Goal: Use online tool/utility: Utilize a website feature to perform a specific function

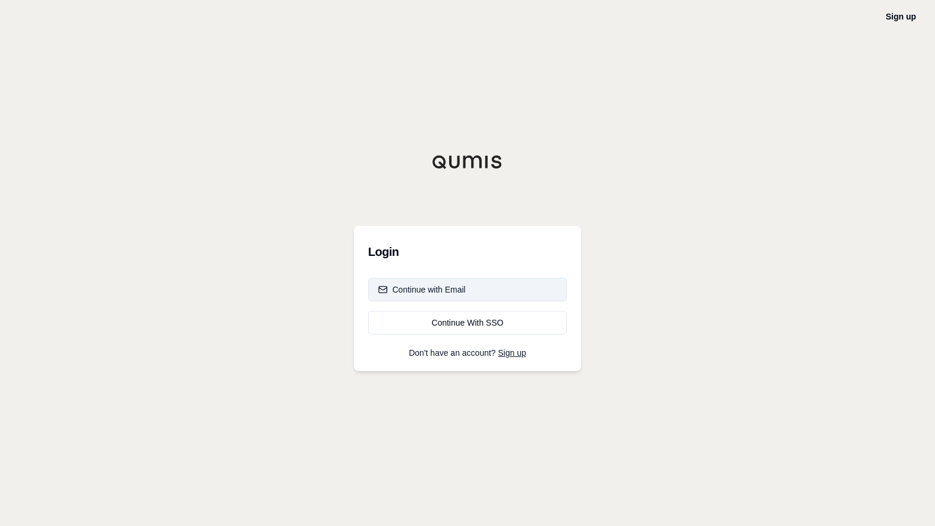
click at [449, 295] on div "Continue with Email" at bounding box center [422, 290] width 88 height 12
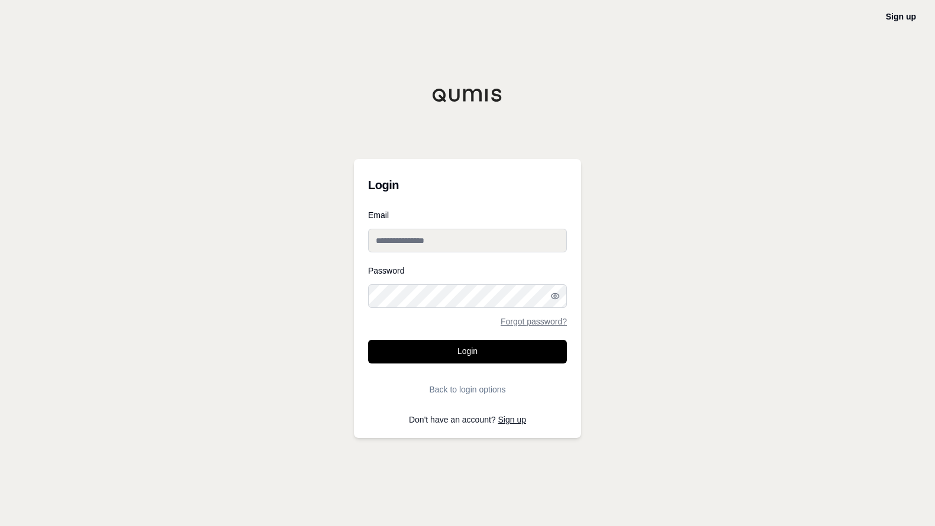
click at [418, 243] on input "Email" at bounding box center [467, 241] width 199 height 24
type input "**********"
click at [368, 340] on button "Login" at bounding box center [467, 352] width 199 height 24
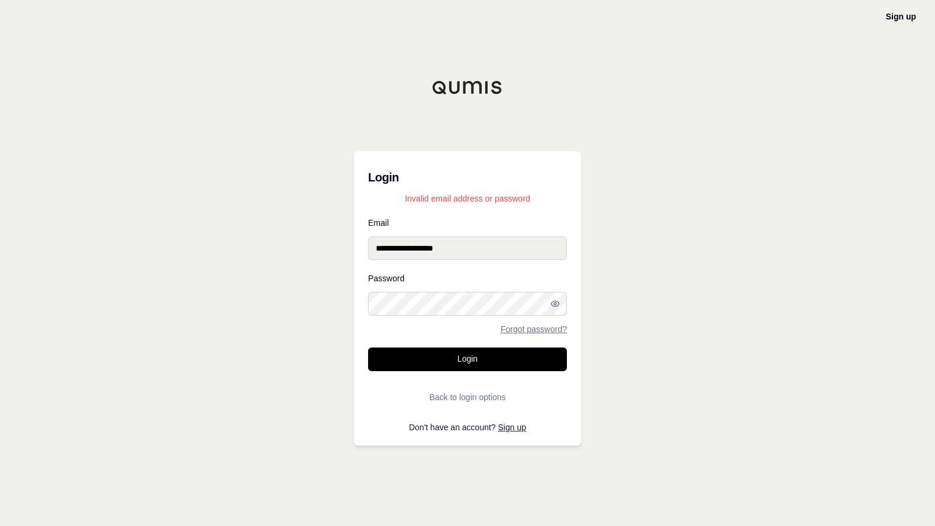
click at [344, 300] on div "**********" at bounding box center [467, 263] width 935 height 526
click at [368, 348] on button "Login" at bounding box center [467, 360] width 199 height 24
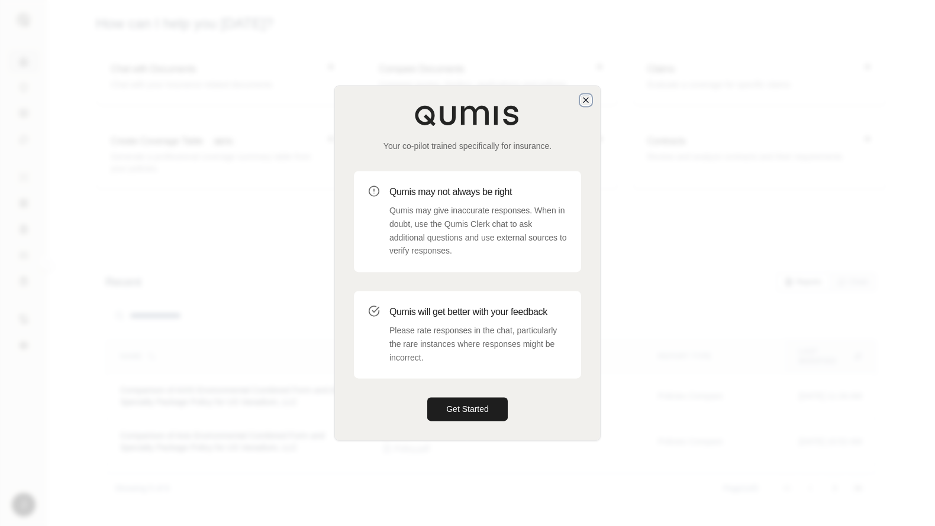
click at [583, 98] on icon "button" at bounding box center [585, 99] width 9 height 9
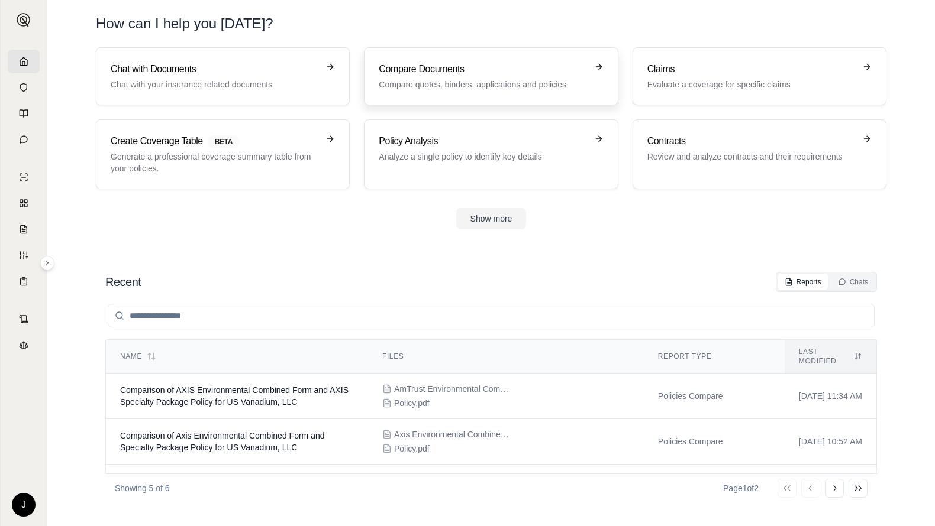
click at [463, 78] on div "Compare Documents Compare quotes, binders, applications and policies" at bounding box center [483, 76] width 208 height 28
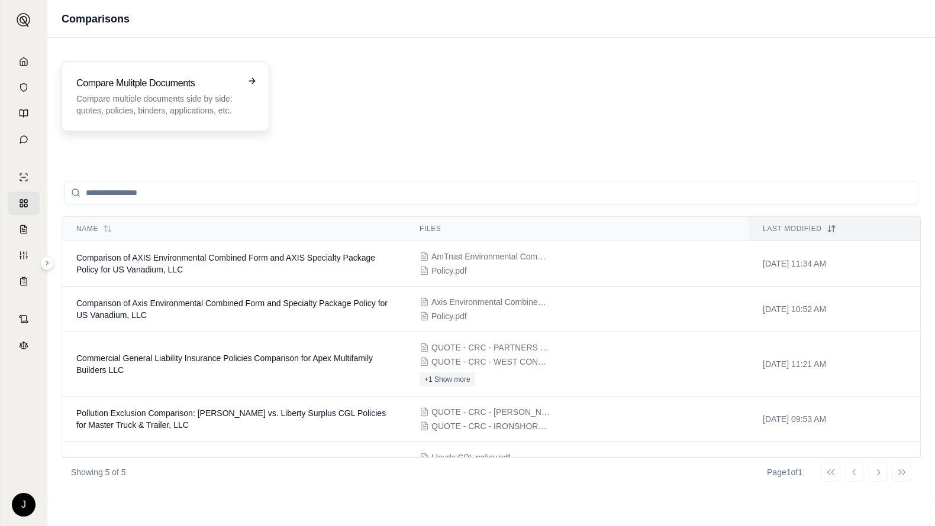
click at [161, 90] on h3 "Compare Mulitple Documents" at bounding box center [156, 83] width 161 height 14
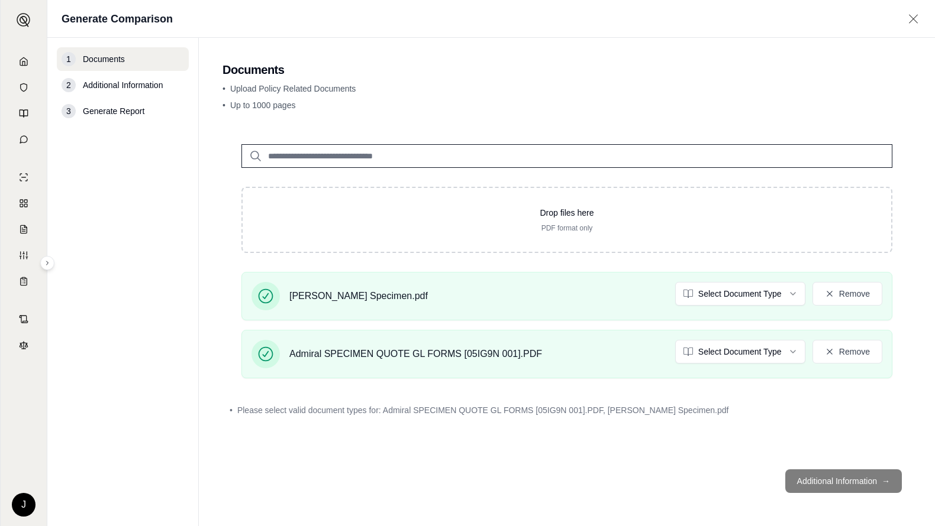
click at [828, 479] on footer "Additional Information →" at bounding box center [566, 481] width 689 height 43
click at [839, 476] on footer "Additional Information →" at bounding box center [566, 481] width 689 height 43
click at [768, 448] on div "Drop files here PDF format only Markel Specimen.pdf Select Document Type Remove…" at bounding box center [566, 292] width 689 height 335
click at [838, 481] on footer "Additional Information →" at bounding box center [566, 481] width 689 height 43
click at [741, 293] on html "J Generate Comparison 1 Documents 2 Additional Information 3 Generate Report Do…" at bounding box center [467, 263] width 935 height 526
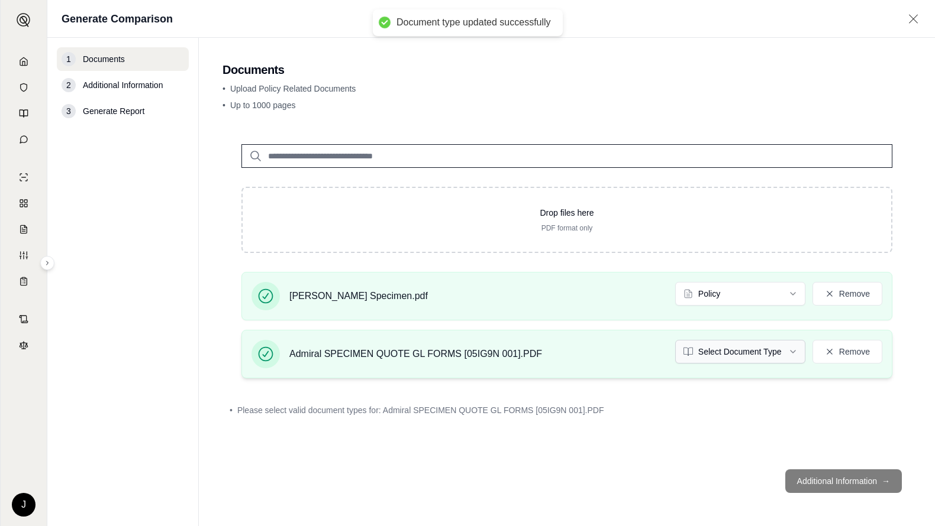
click at [725, 350] on html "Document type updated successfully J Generate Comparison 1 Documents 2 Addition…" at bounding box center [467, 263] width 935 height 526
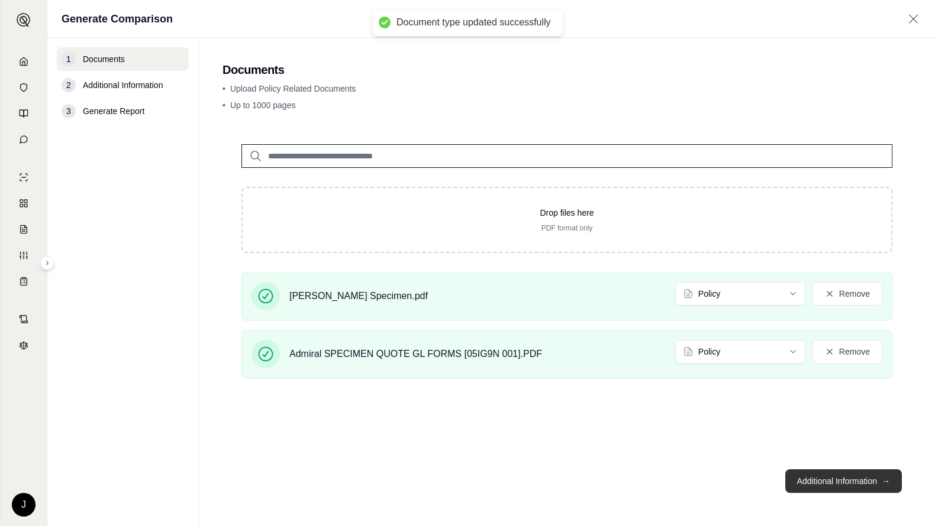
click at [844, 483] on button "Additional Information →" at bounding box center [843, 482] width 117 height 24
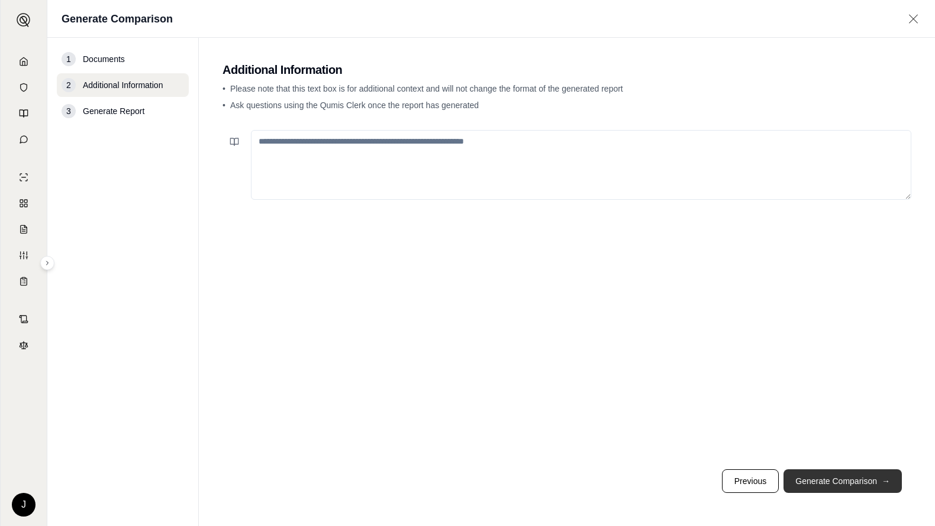
click at [836, 478] on button "Generate Comparison →" at bounding box center [842, 482] width 118 height 24
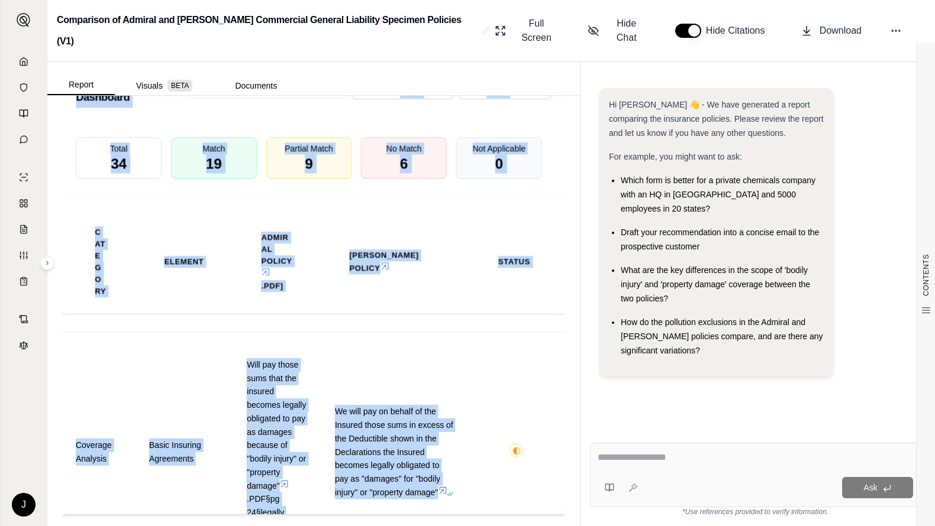
scroll to position [3815, 0]
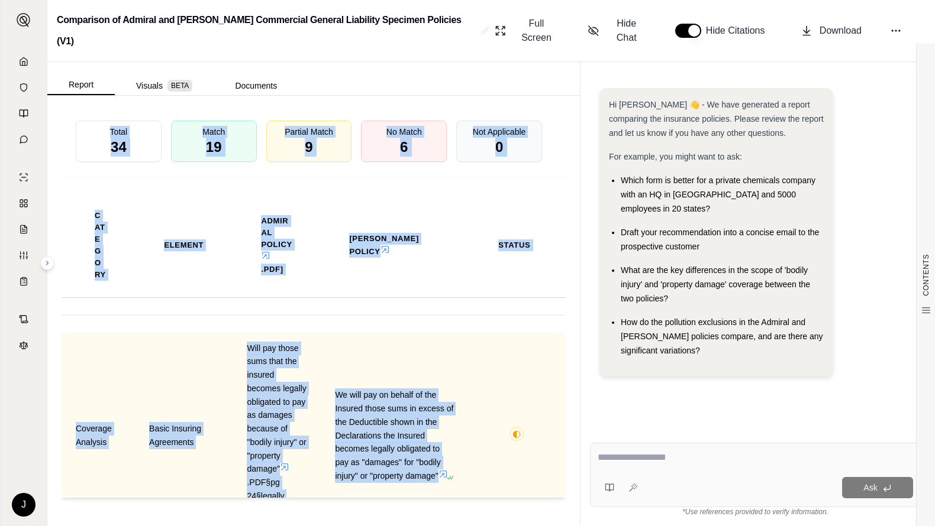
drag, startPoint x: 62, startPoint y: 137, endPoint x: 430, endPoint y: 483, distance: 505.1
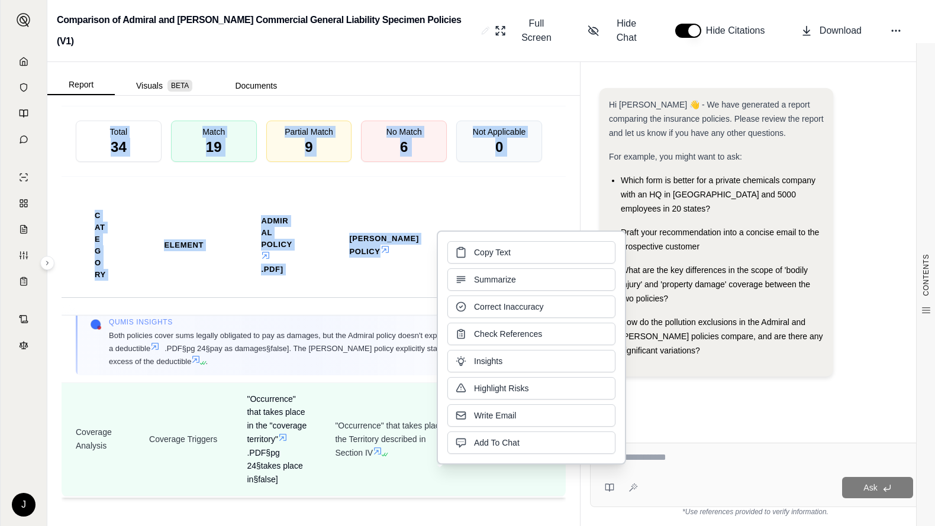
scroll to position [355, 0]
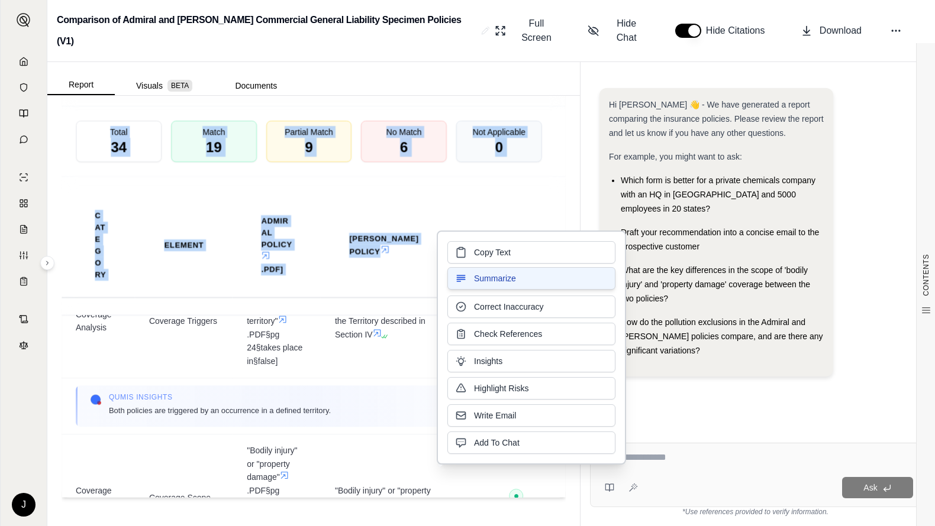
click at [500, 277] on span "Summarize" at bounding box center [495, 279] width 42 height 12
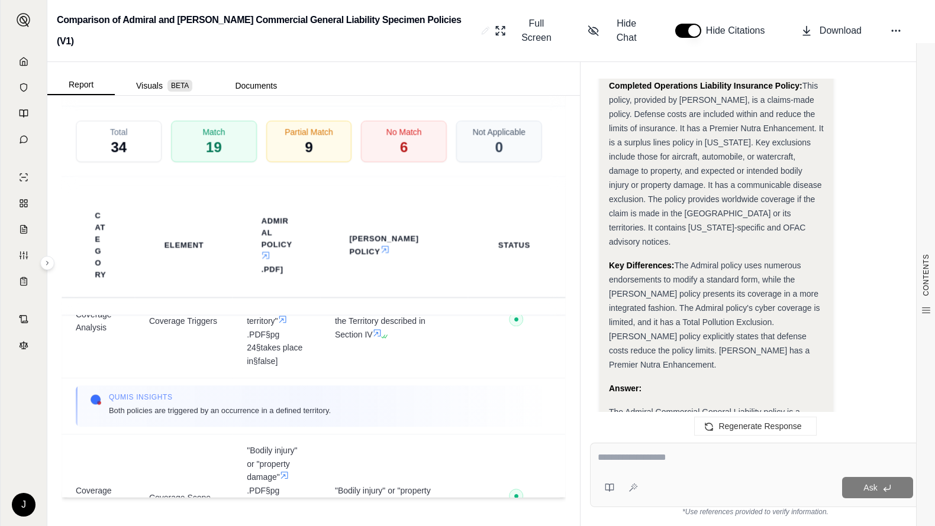
scroll to position [6484, 0]
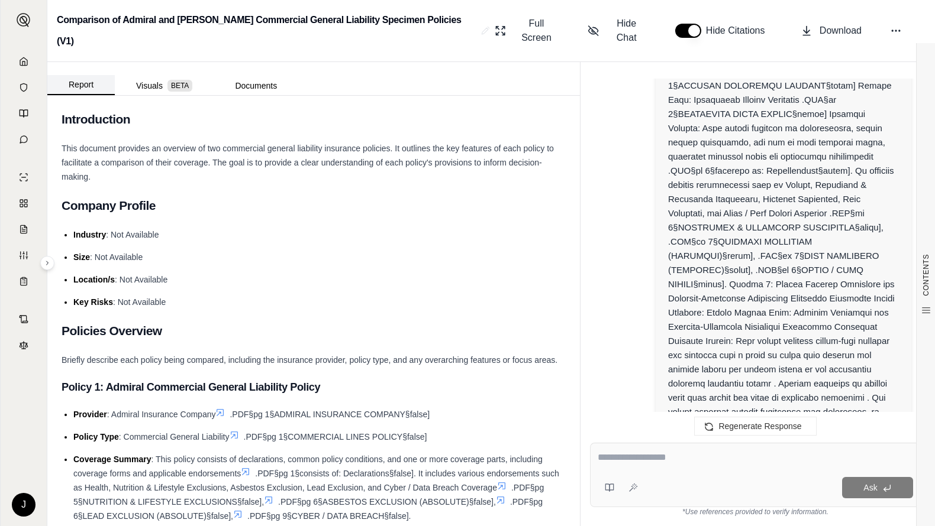
scroll to position [0, 0]
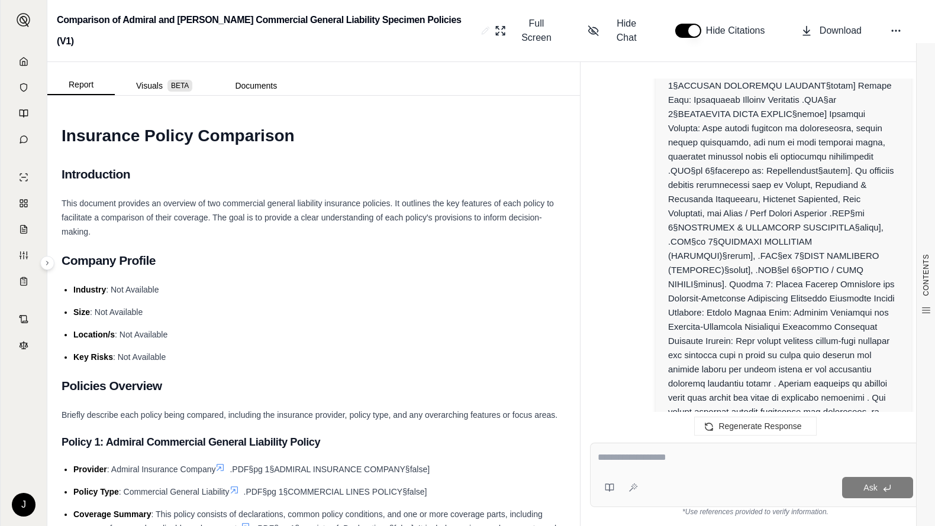
drag, startPoint x: 445, startPoint y: 352, endPoint x: 54, endPoint y: 429, distance: 397.9
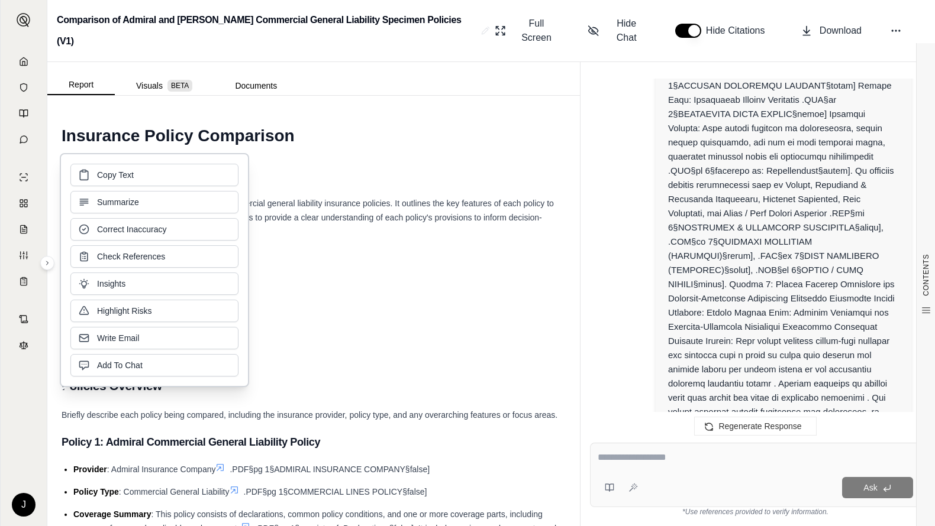
copy div "Policy 1: Admiral Commercial General Liability Policy Provider : Admiral Insura…"
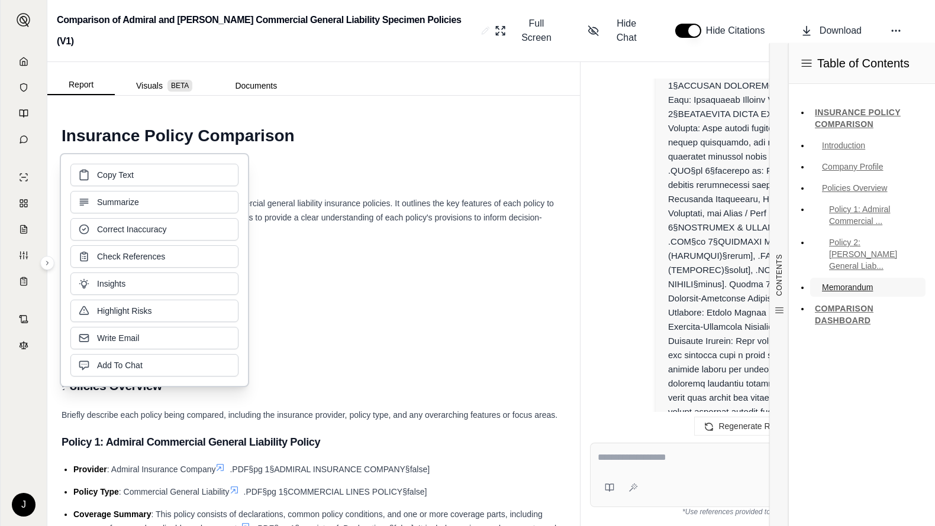
click at [904, 282] on link "Memorandum" at bounding box center [867, 287] width 115 height 19
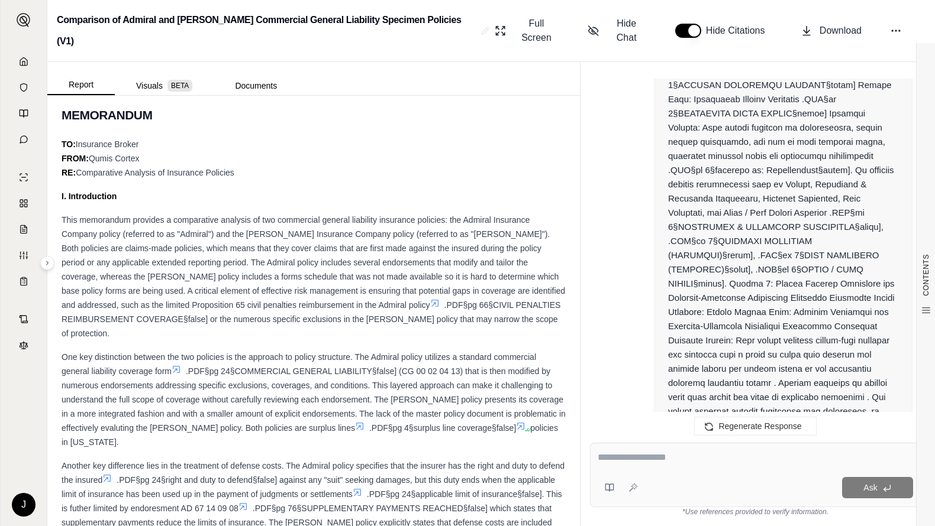
drag, startPoint x: 329, startPoint y: 228, endPoint x: 758, endPoint y: 228, distance: 428.2
drag, startPoint x: 758, startPoint y: 228, endPoint x: 720, endPoint y: 261, distance: 49.9
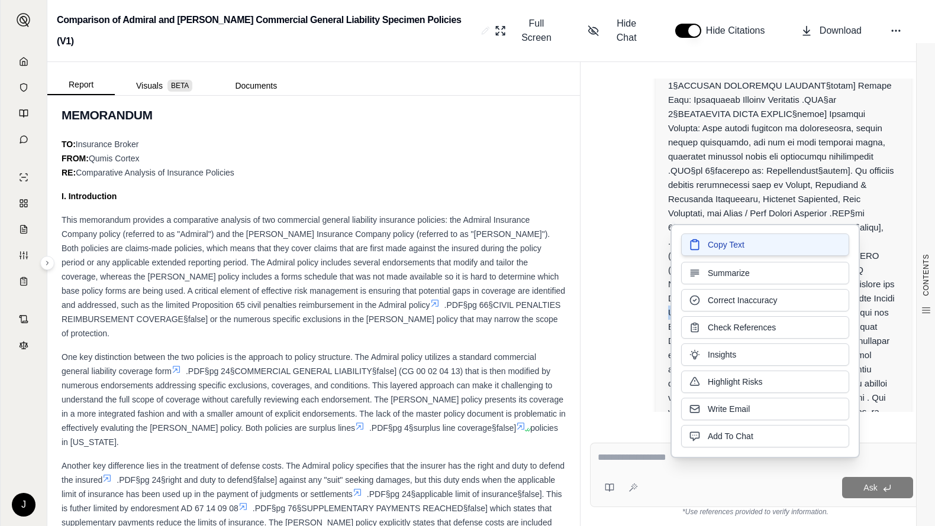
click at [735, 245] on span "Copy Text" at bounding box center [725, 245] width 37 height 12
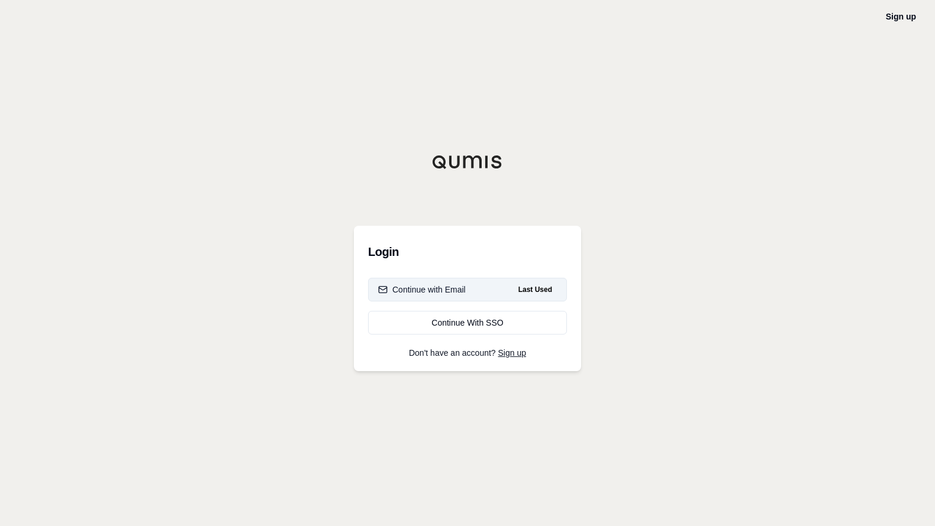
click at [438, 290] on div "Continue with Email" at bounding box center [422, 290] width 88 height 12
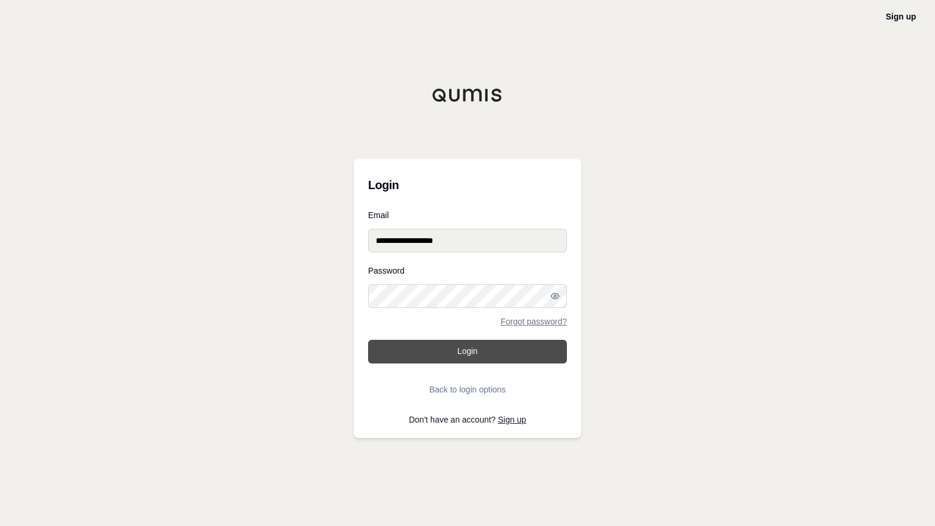
click at [476, 355] on button "Login" at bounding box center [467, 352] width 199 height 24
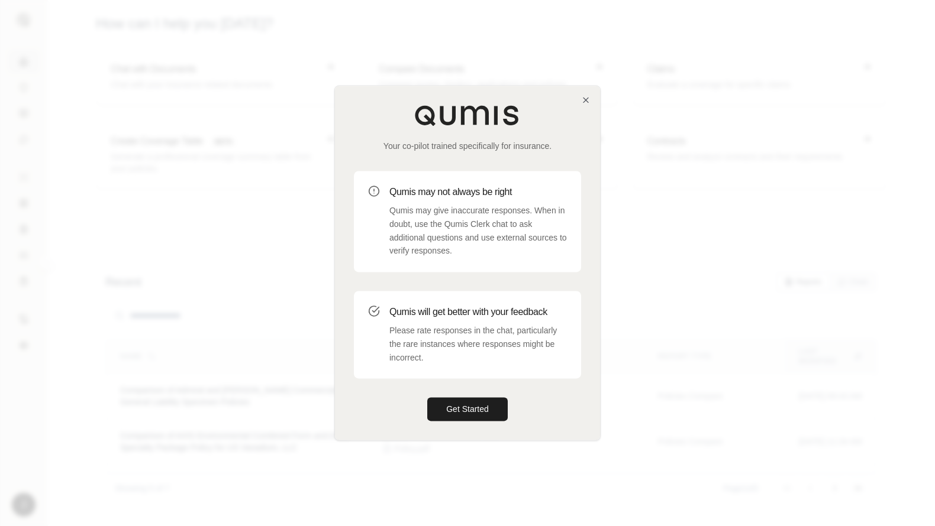
click at [892, 156] on div at bounding box center [467, 263] width 935 height 526
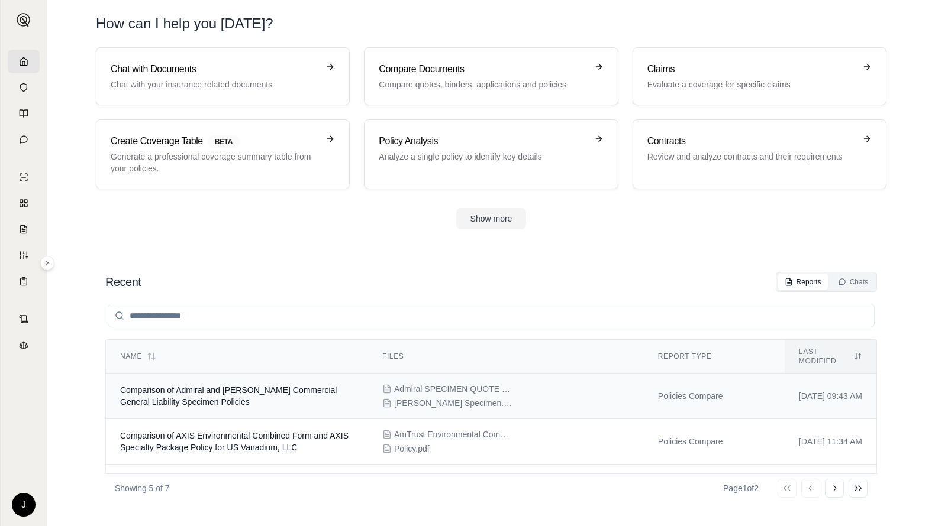
click at [157, 386] on span "Comparison of Admiral and [PERSON_NAME] Commercial General Liability Specimen P…" at bounding box center [228, 396] width 216 height 21
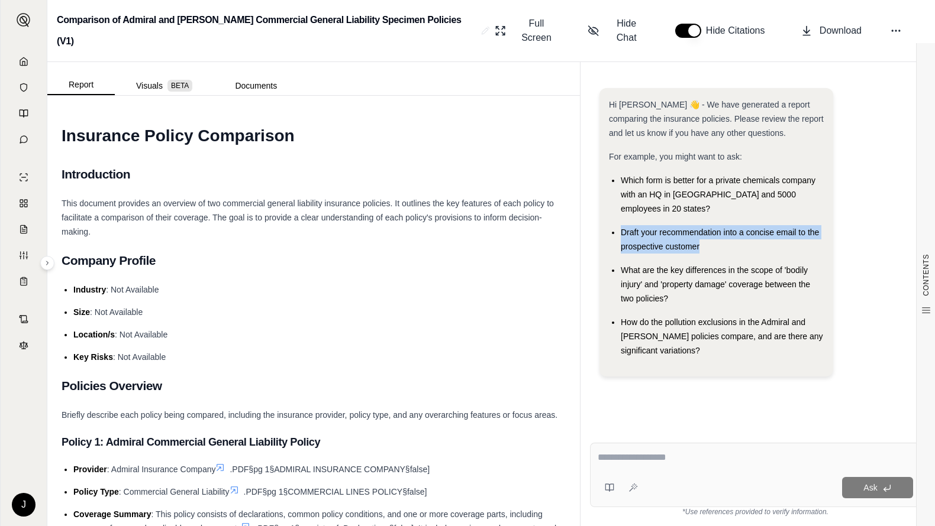
drag, startPoint x: 621, startPoint y: 198, endPoint x: 698, endPoint y: 215, distance: 78.8
click at [698, 228] on span "Draft your recommendation into a concise email to the prospective customer" at bounding box center [719, 240] width 198 height 24
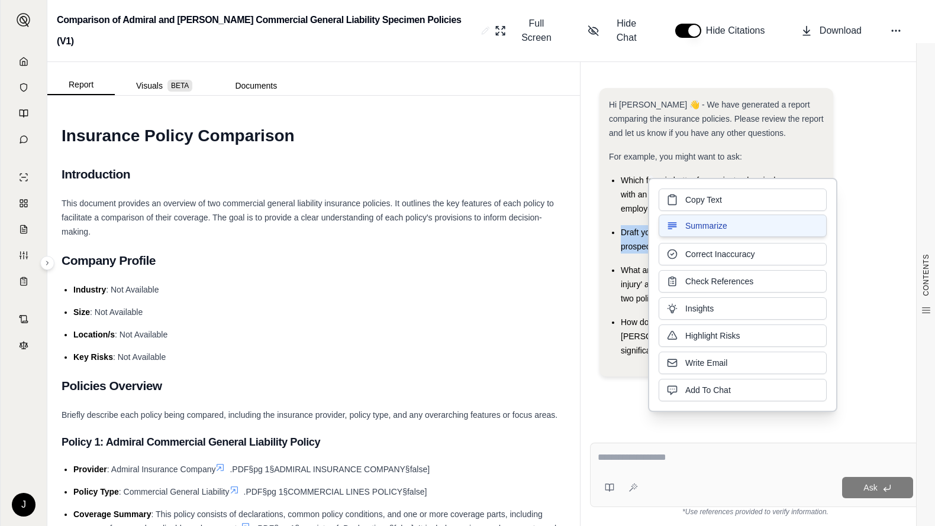
click at [712, 223] on span "Summarize" at bounding box center [706, 226] width 42 height 12
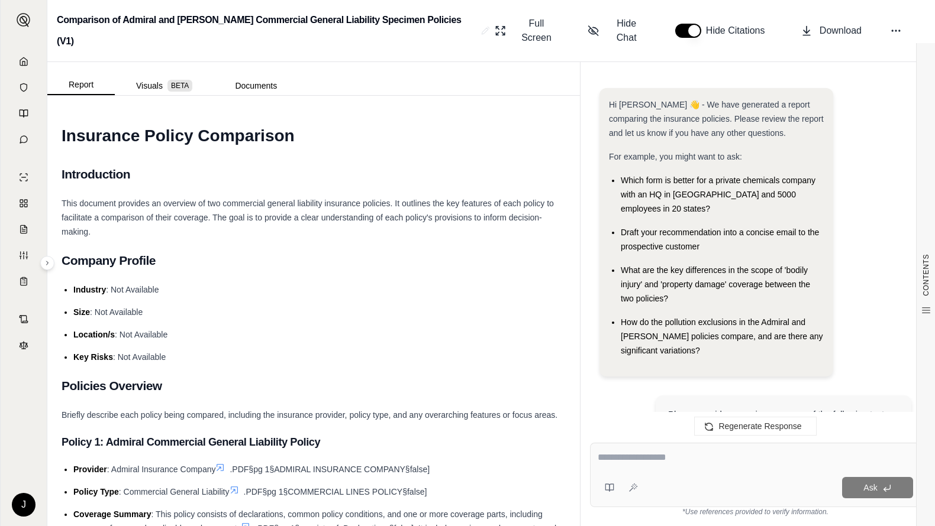
scroll to position [2729, 0]
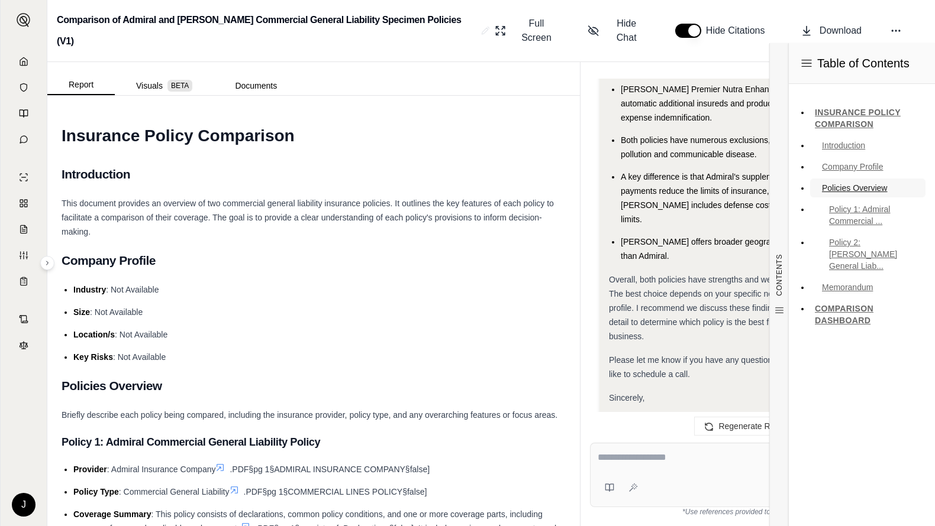
click at [898, 190] on link "Policies Overview" at bounding box center [867, 188] width 115 height 19
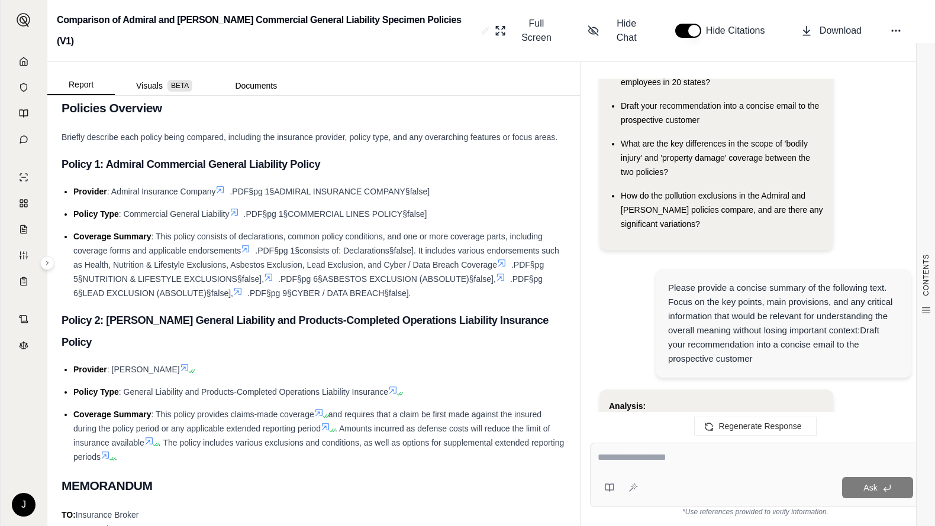
scroll to position [67, 0]
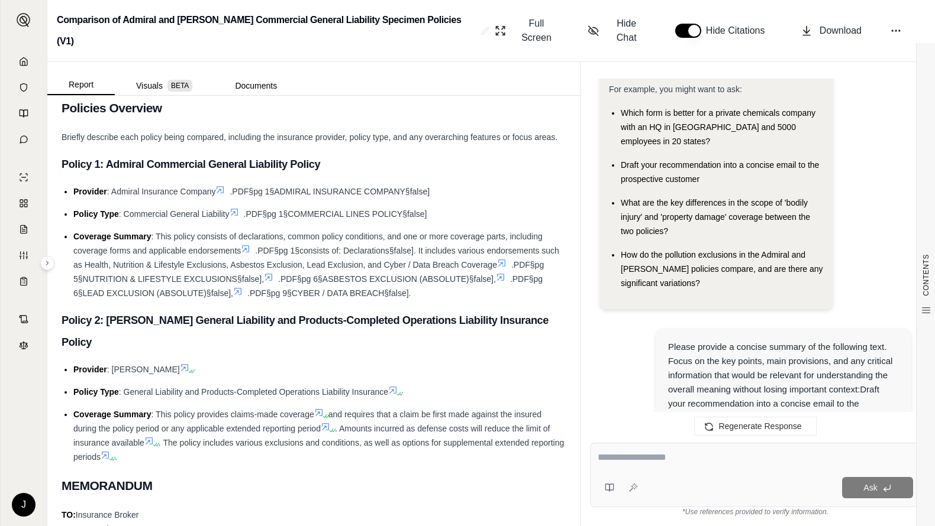
click at [642, 160] on span "Draft your recommendation into a concise email to the prospective customer" at bounding box center [719, 172] width 198 height 24
drag, startPoint x: 623, startPoint y: 131, endPoint x: 702, endPoint y: 151, distance: 81.1
click at [702, 158] on div "Draft your recommendation into a concise email to the prospective customer" at bounding box center [721, 172] width 203 height 28
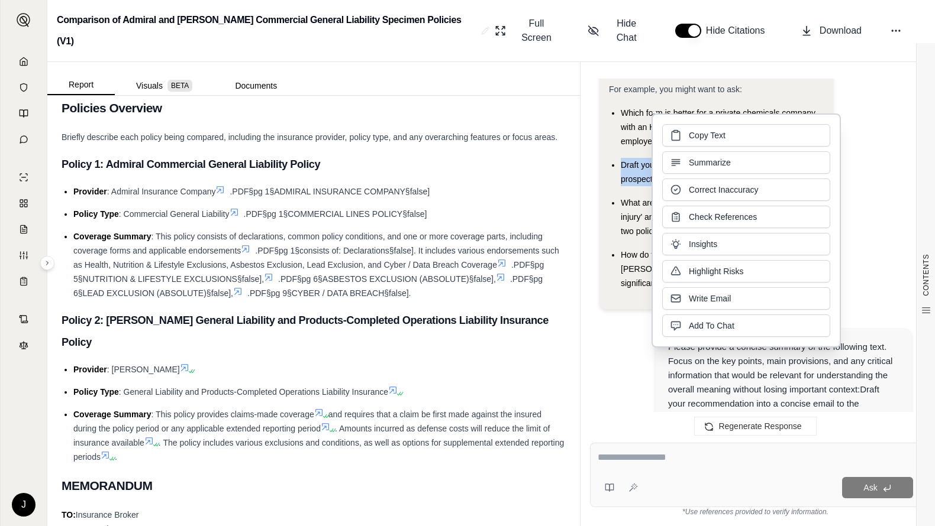
drag, startPoint x: 694, startPoint y: 146, endPoint x: 691, endPoint y: 135, distance: 11.1
click at [691, 135] on span "Copy Text" at bounding box center [707, 136] width 37 height 12
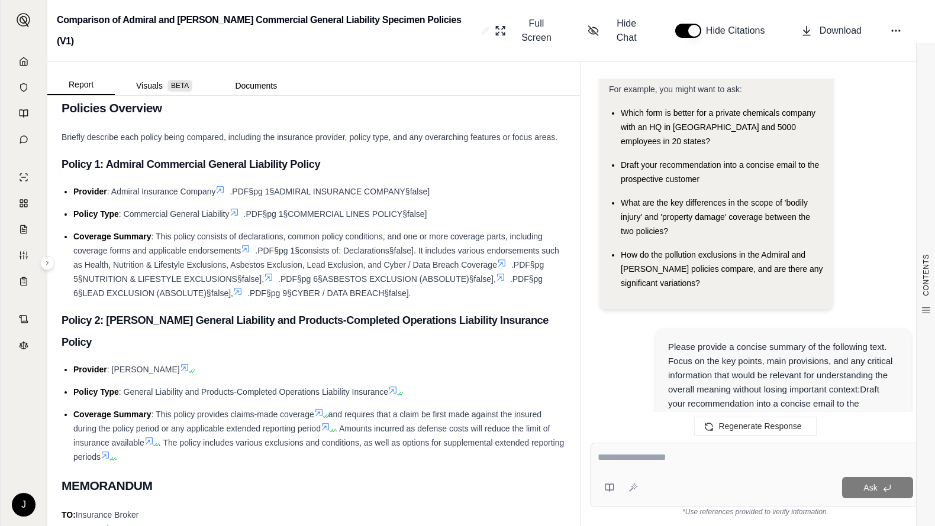
click at [649, 449] on div "Ask" at bounding box center [755, 475] width 331 height 64
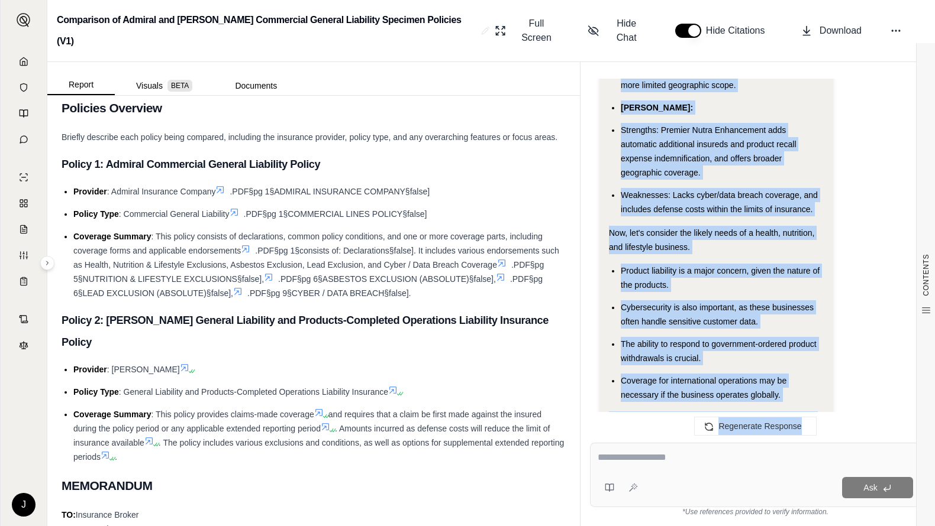
scroll to position [3738, 0]
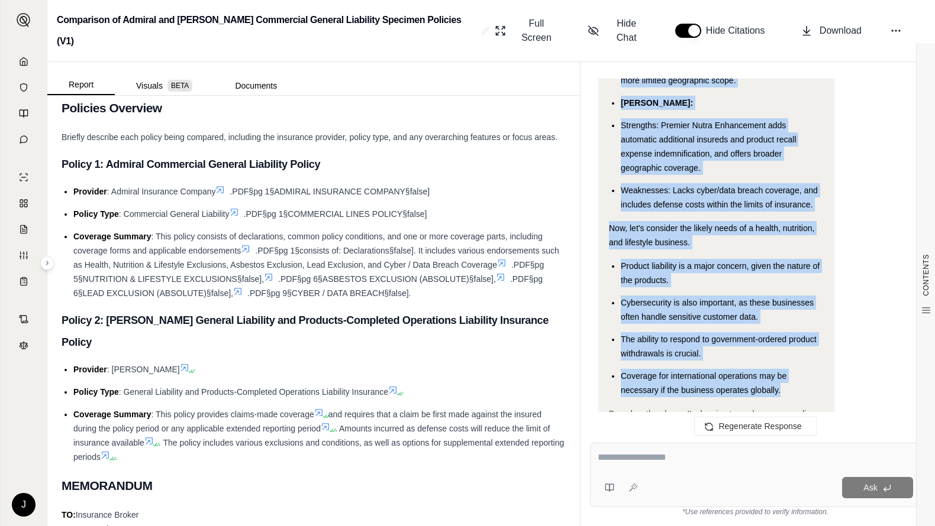
drag, startPoint x: 625, startPoint y: 273, endPoint x: 794, endPoint y: 316, distance: 175.2
